Goal: Task Accomplishment & Management: Use online tool/utility

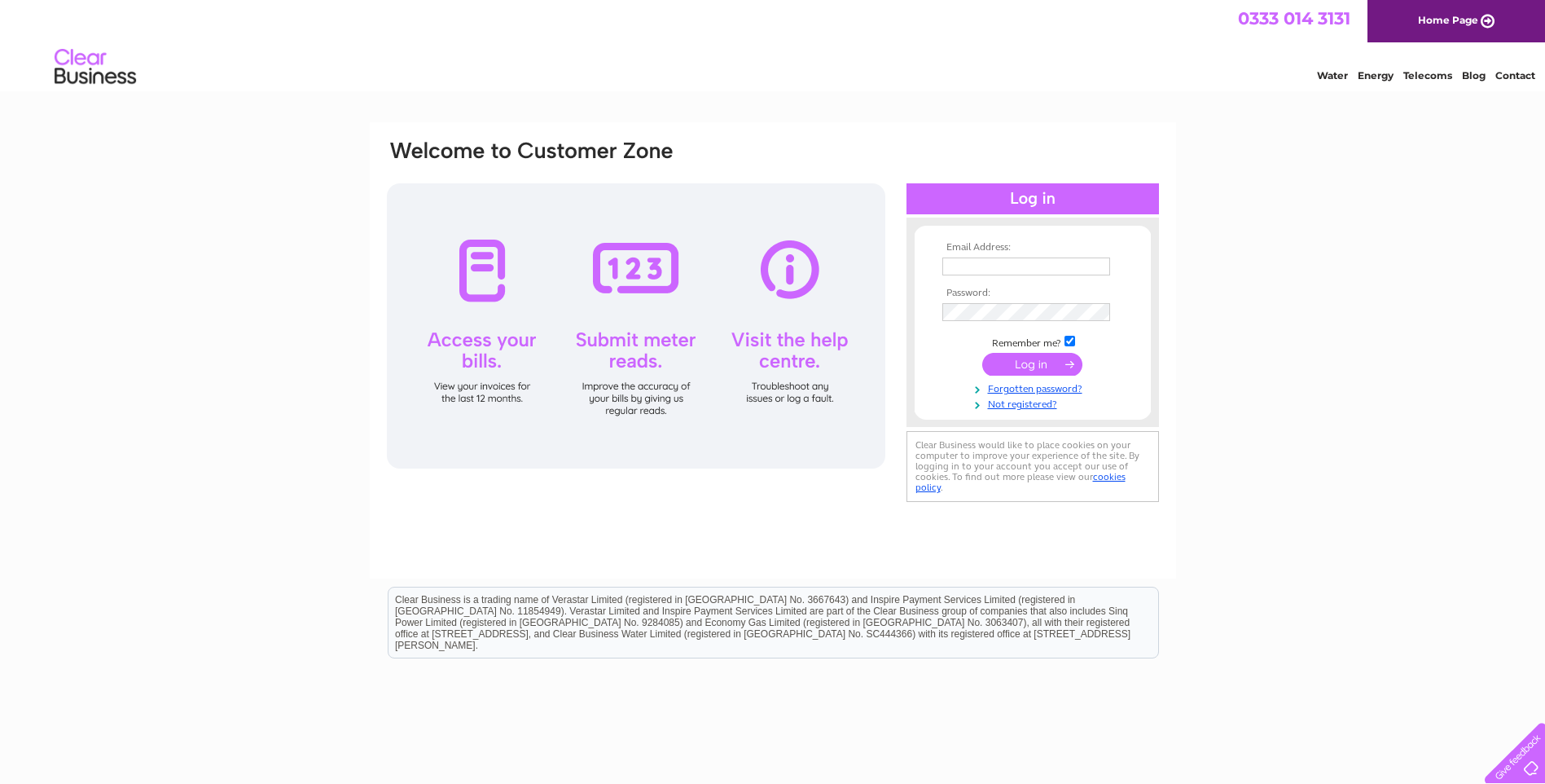
type input "forgemotorco@tiscali.co.uk"
click at [1036, 358] on input "submit" at bounding box center [1032, 364] width 100 height 23
click at [1035, 369] on input "submit" at bounding box center [1032, 364] width 100 height 23
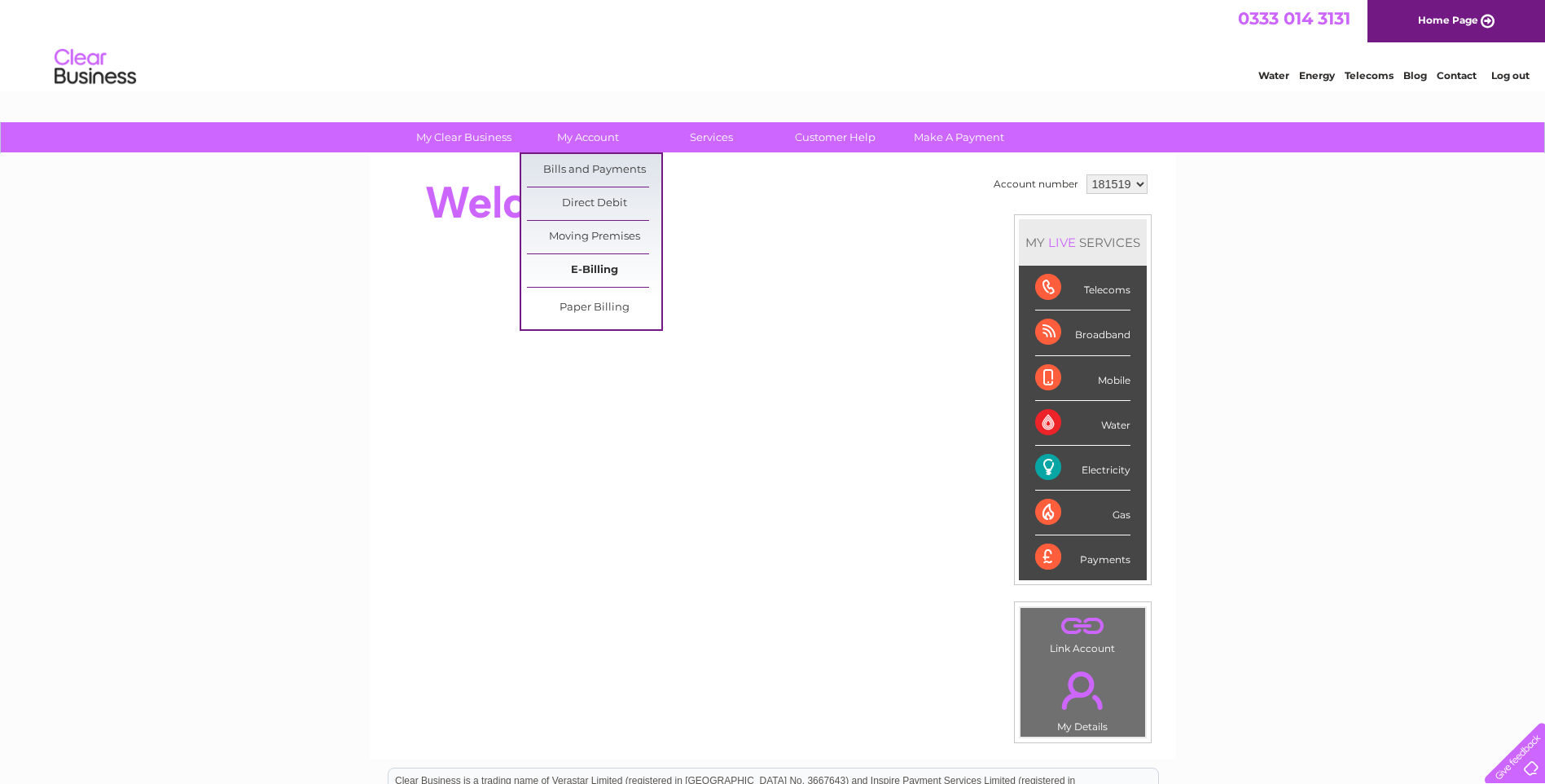
click at [574, 265] on link "E-Billing" at bounding box center [593, 270] width 134 height 32
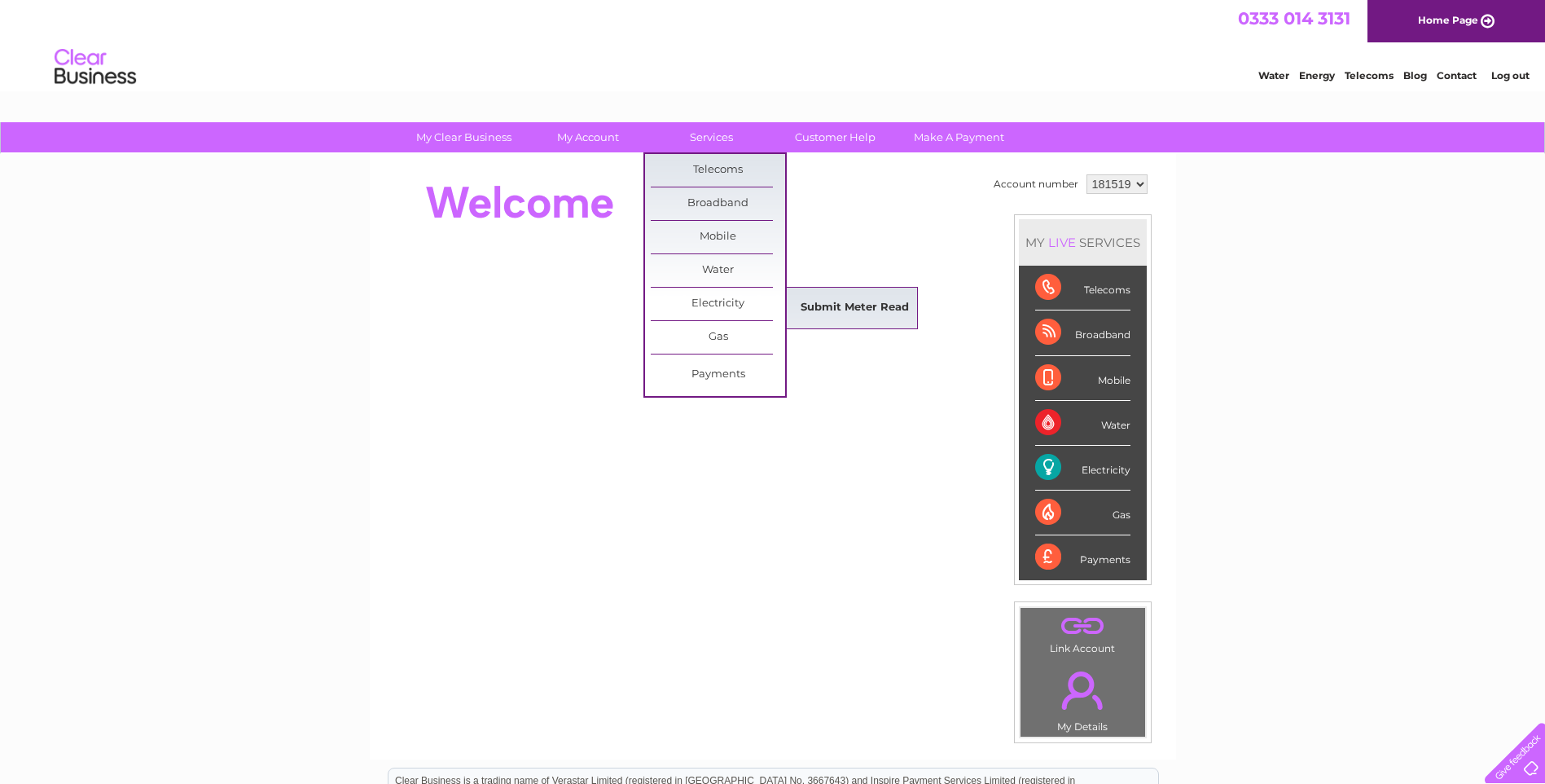
click at [827, 310] on link "Submit Meter Read" at bounding box center [854, 308] width 134 height 32
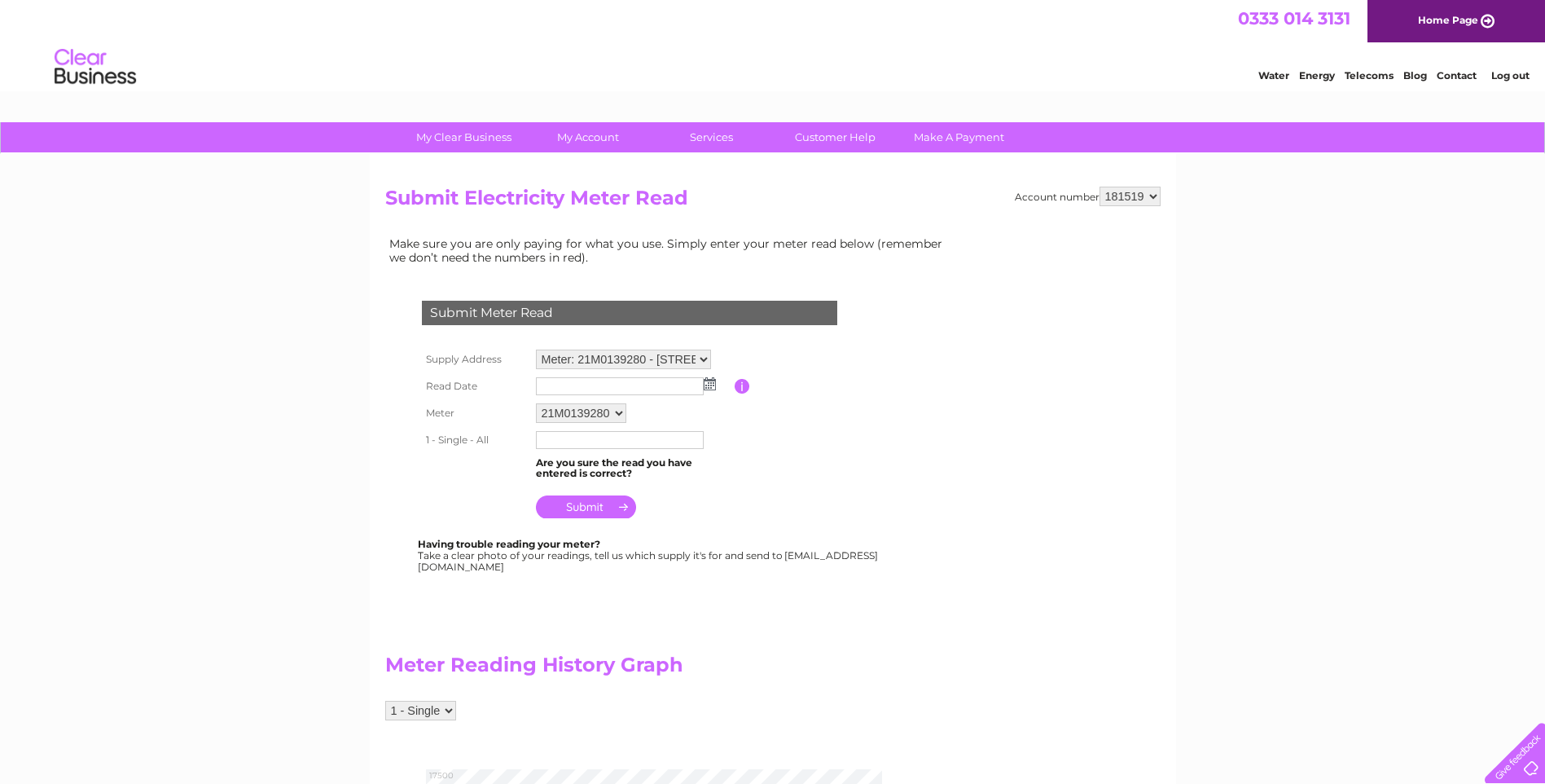
click at [549, 385] on input "text" at bounding box center [620, 386] width 168 height 18
click at [710, 384] on img at bounding box center [711, 384] width 12 height 13
click at [633, 457] on link "3" at bounding box center [628, 455] width 26 height 16
type input "2025/09/03"
click at [604, 436] on input "text" at bounding box center [620, 439] width 168 height 18
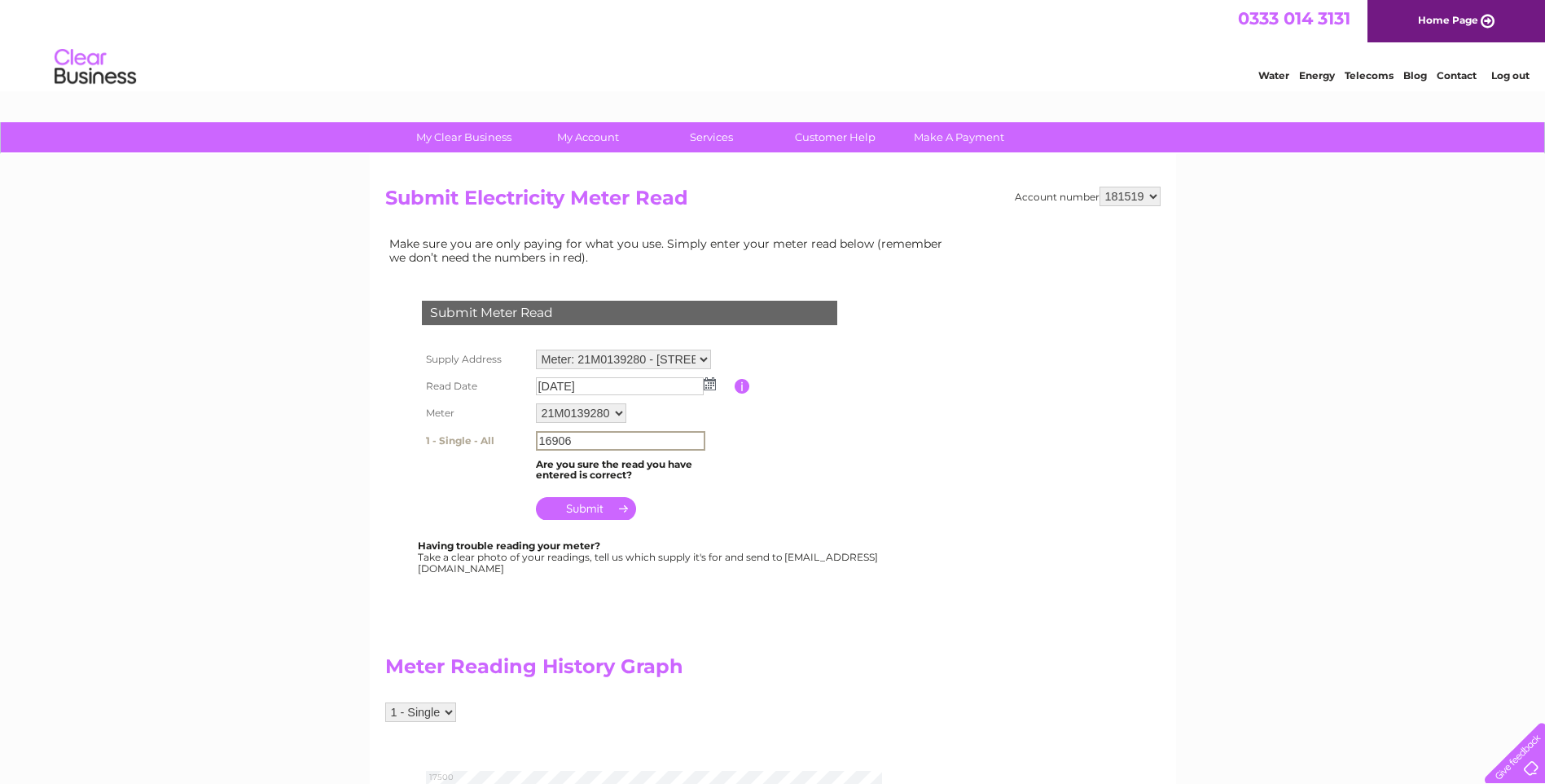
type input "16906"
click at [599, 505] on input "submit" at bounding box center [586, 506] width 100 height 23
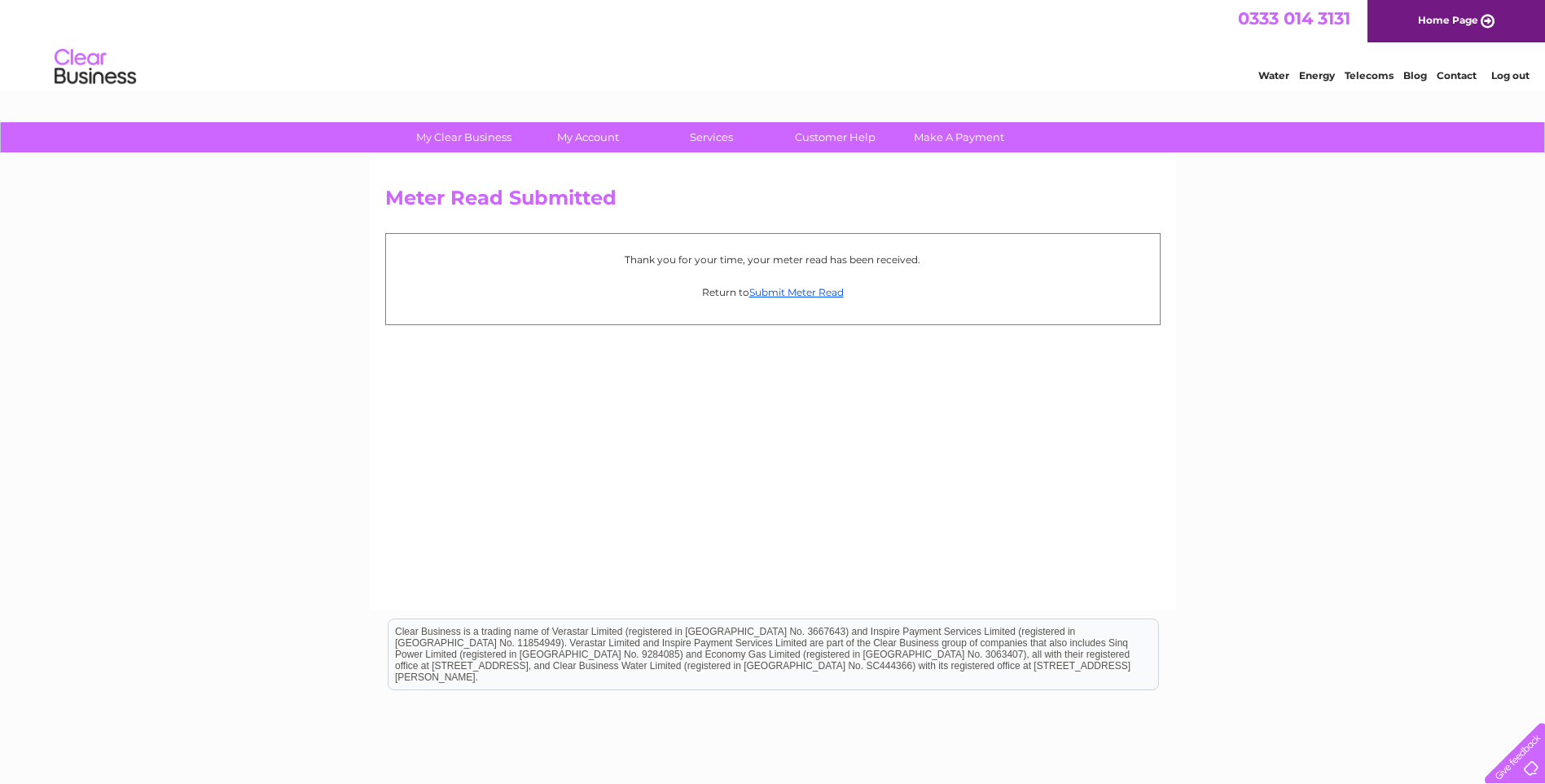
click at [1421, 16] on link "Home Page" at bounding box center [1457, 21] width 178 height 43
